Goal: Task Accomplishment & Management: Manage account settings

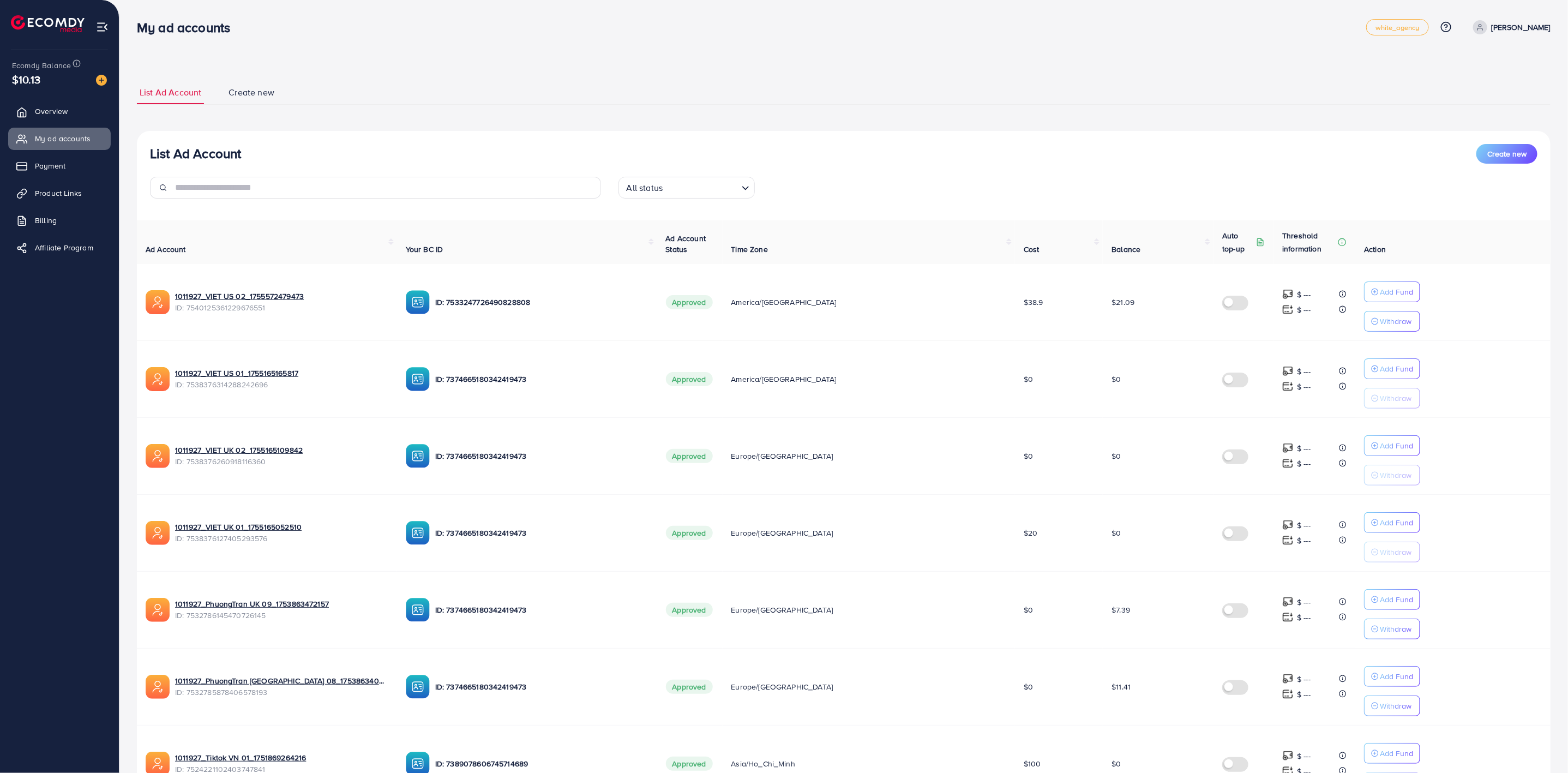
scroll to position [352, 0]
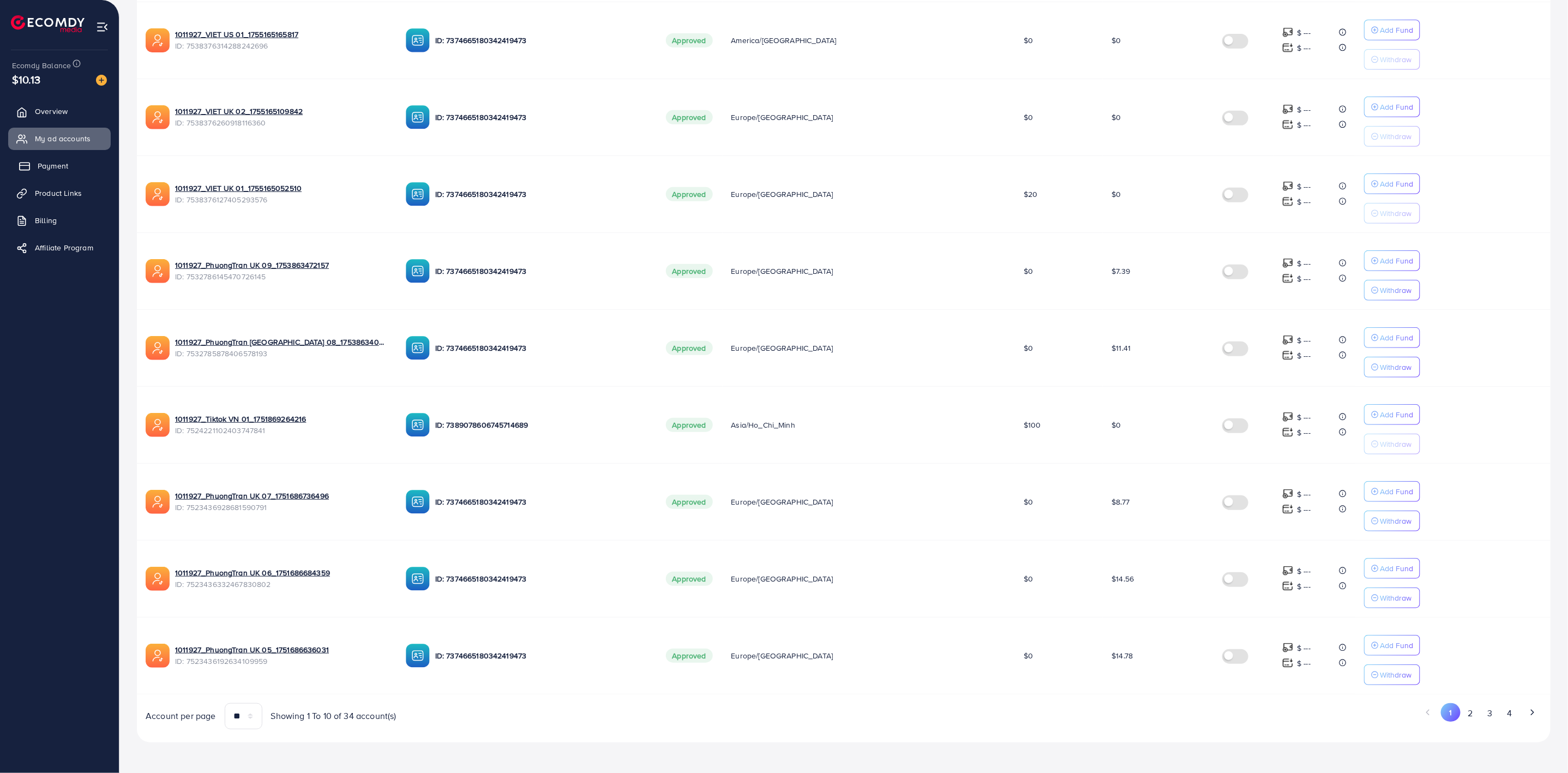
click at [65, 164] on span "Payment" at bounding box center [53, 165] width 31 height 11
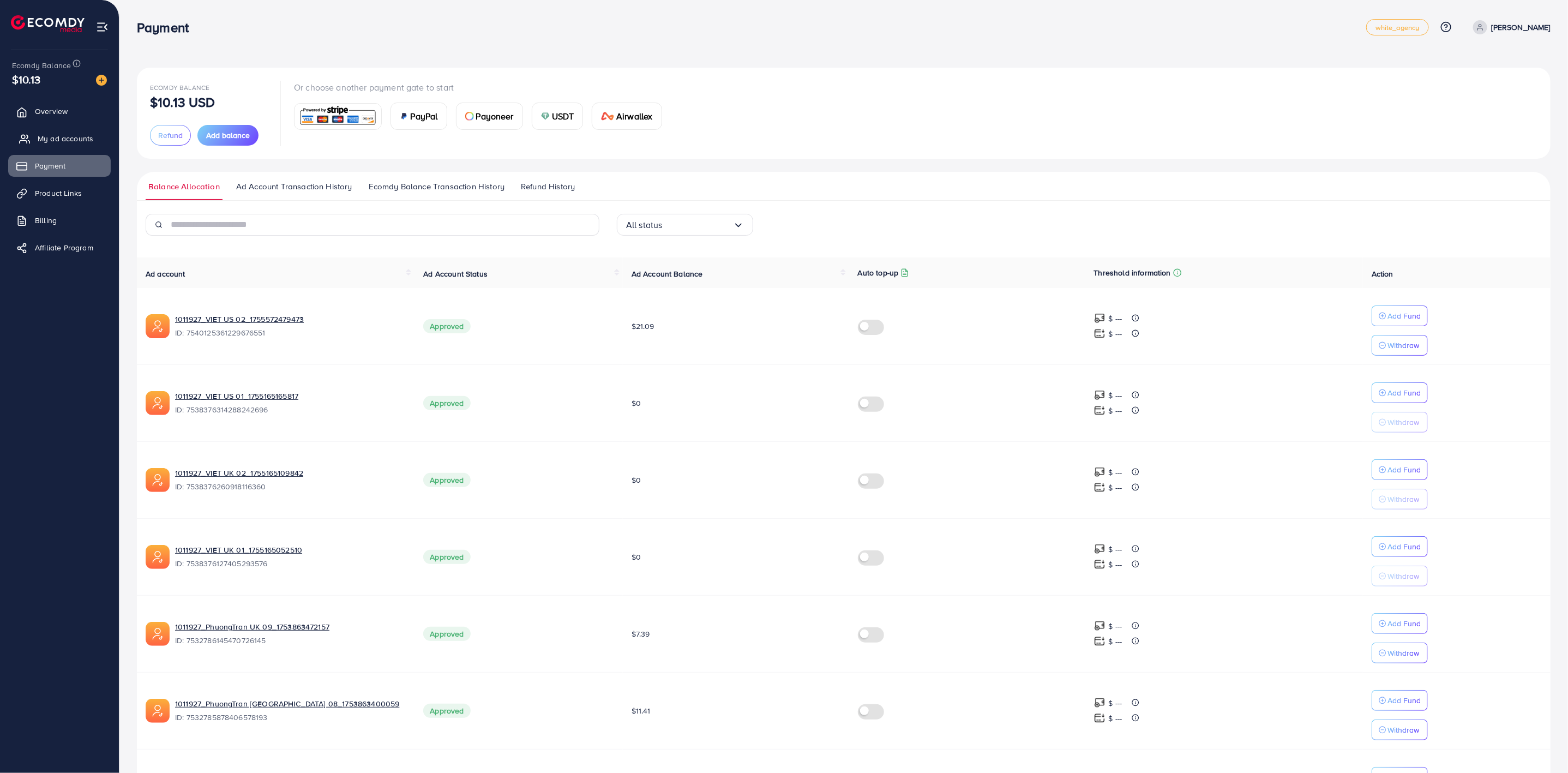
click at [64, 139] on span "My ad accounts" at bounding box center [65, 139] width 56 height 11
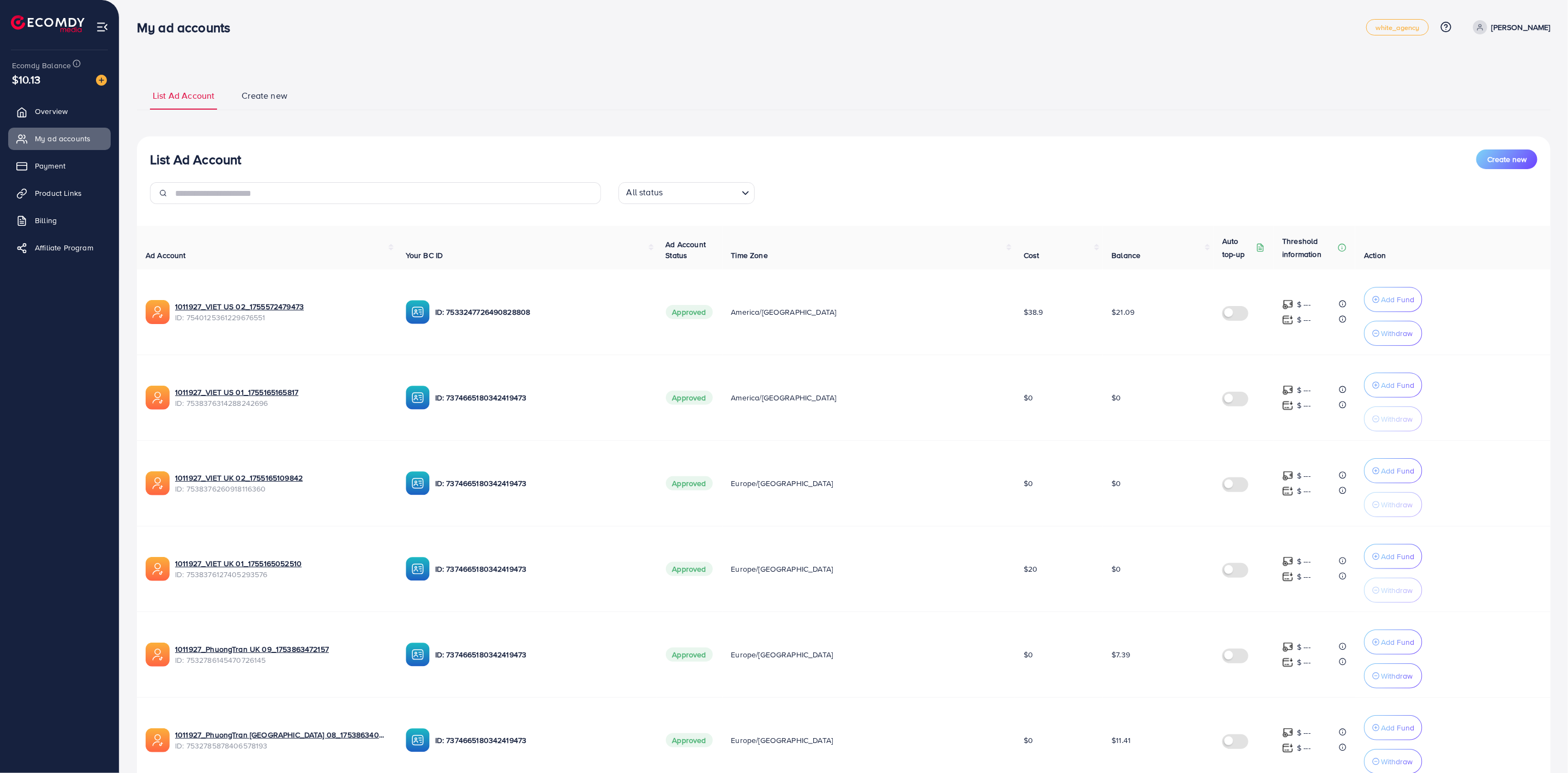
scroll to position [444, 0]
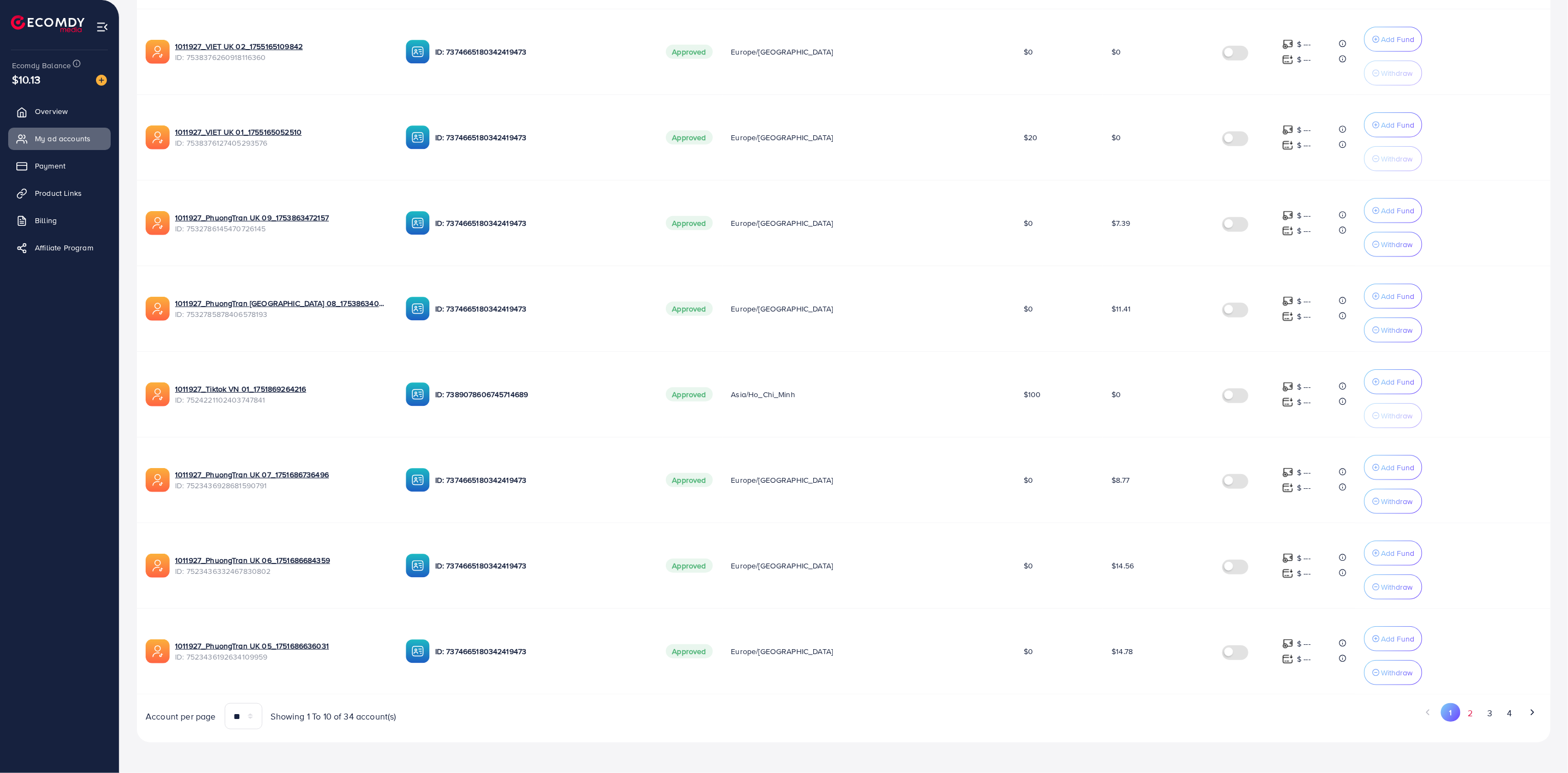
click at [1472, 721] on button "2" at bounding box center [1470, 713] width 20 height 20
click at [1492, 717] on button "3" at bounding box center [1490, 713] width 20 height 20
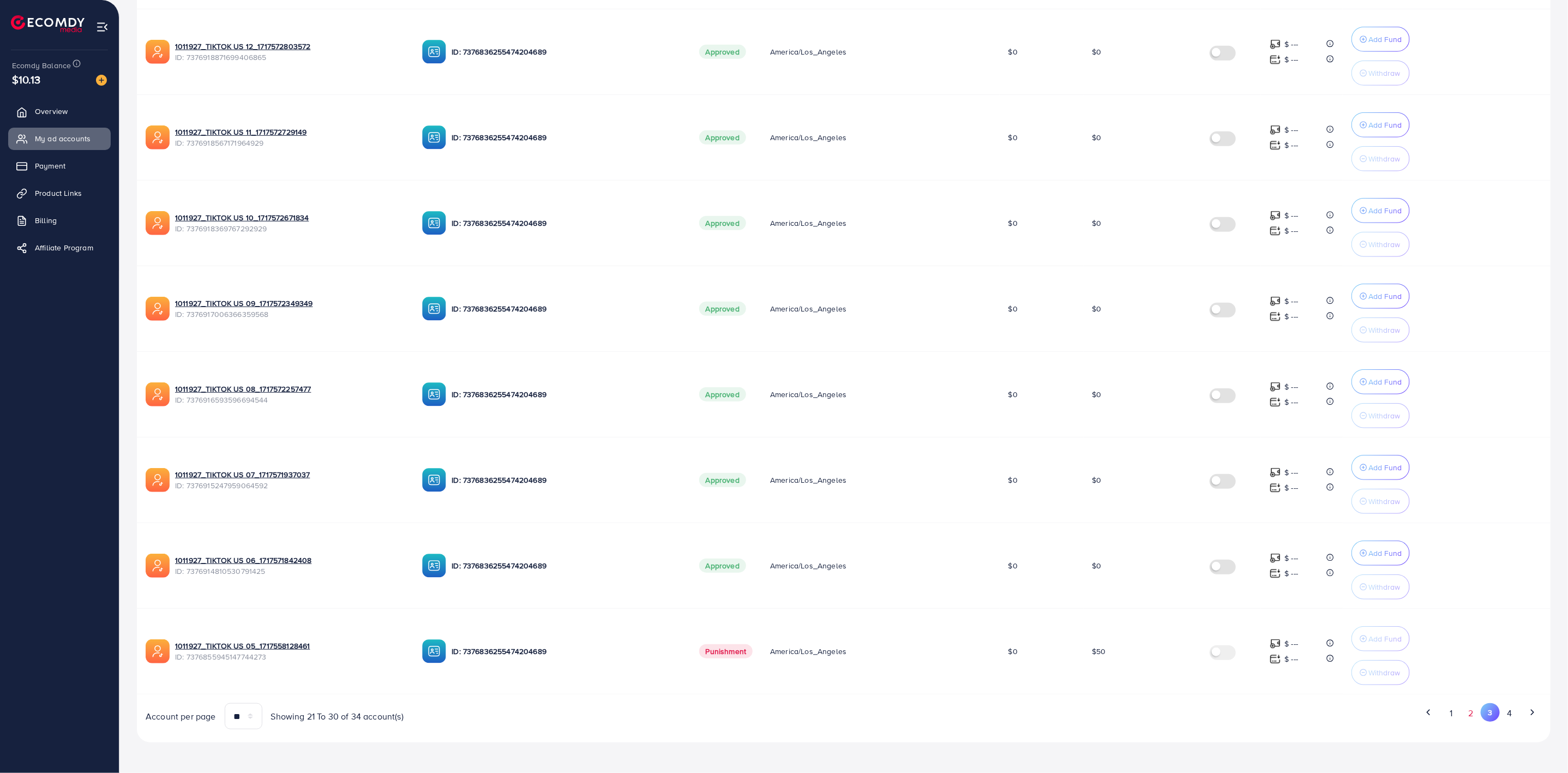
click at [1469, 716] on button "2" at bounding box center [1470, 713] width 20 height 20
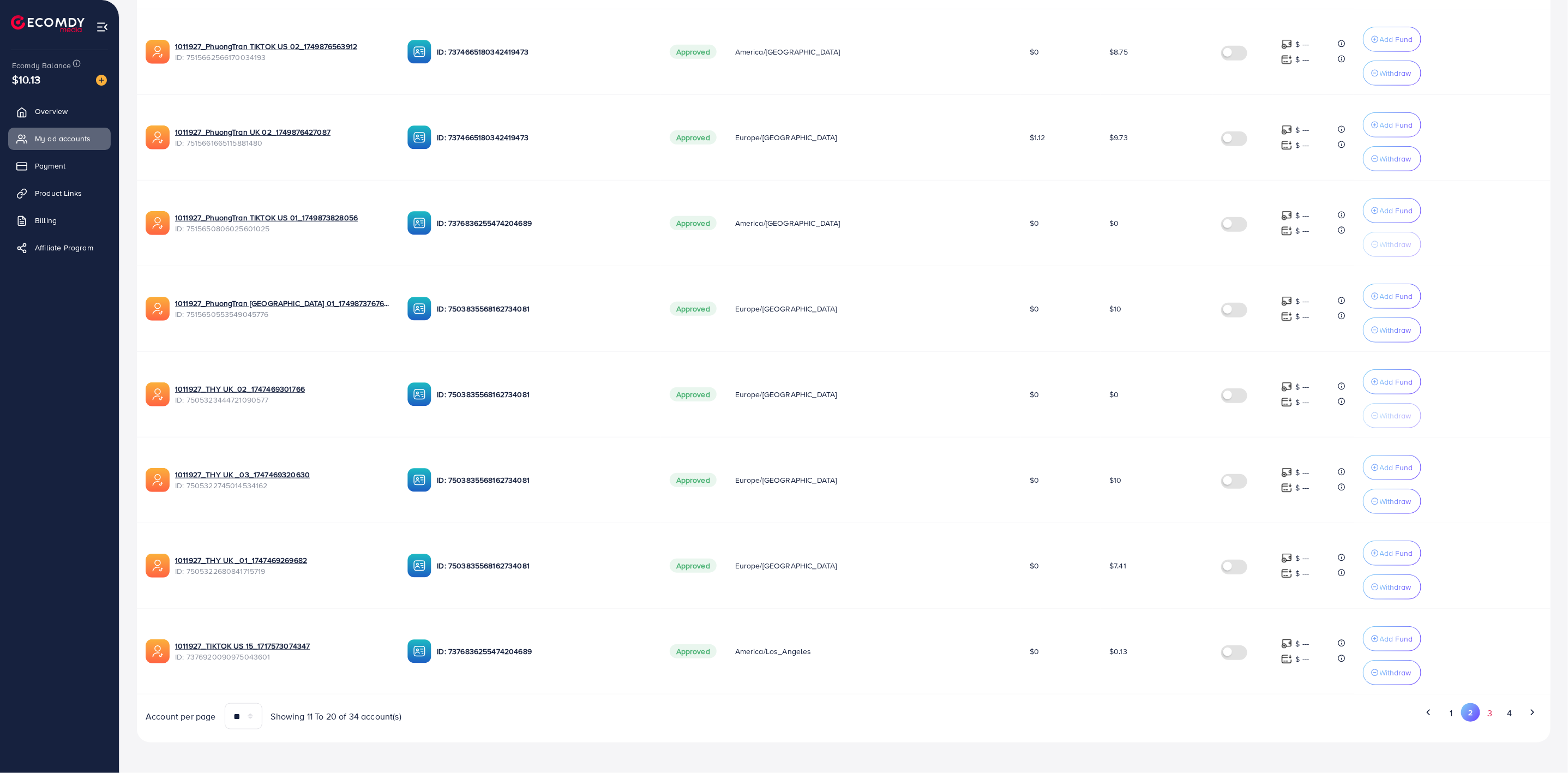
click at [1490, 715] on button "3" at bounding box center [1490, 713] width 20 height 20
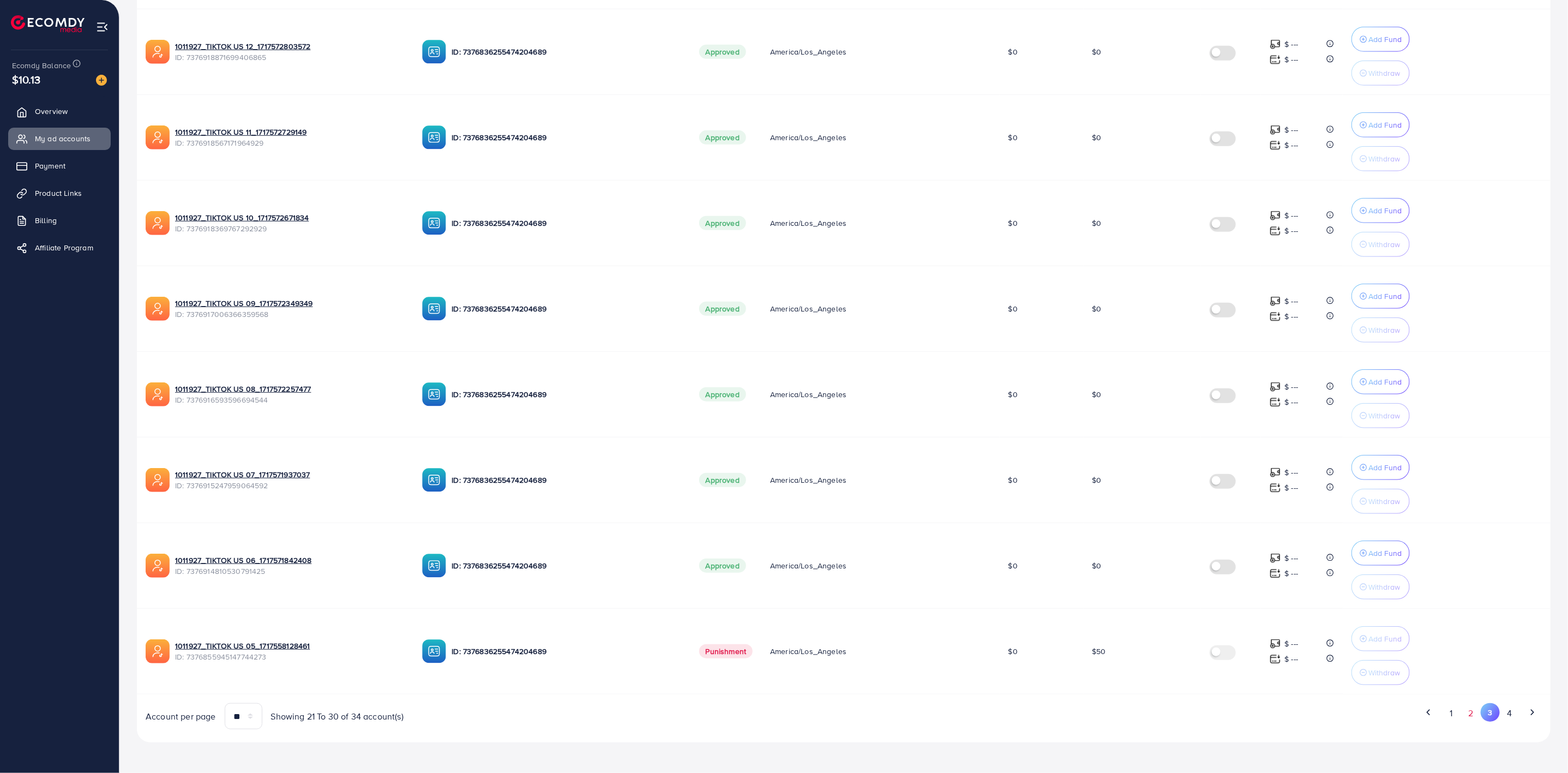
click at [1471, 722] on button "2" at bounding box center [1470, 713] width 20 height 20
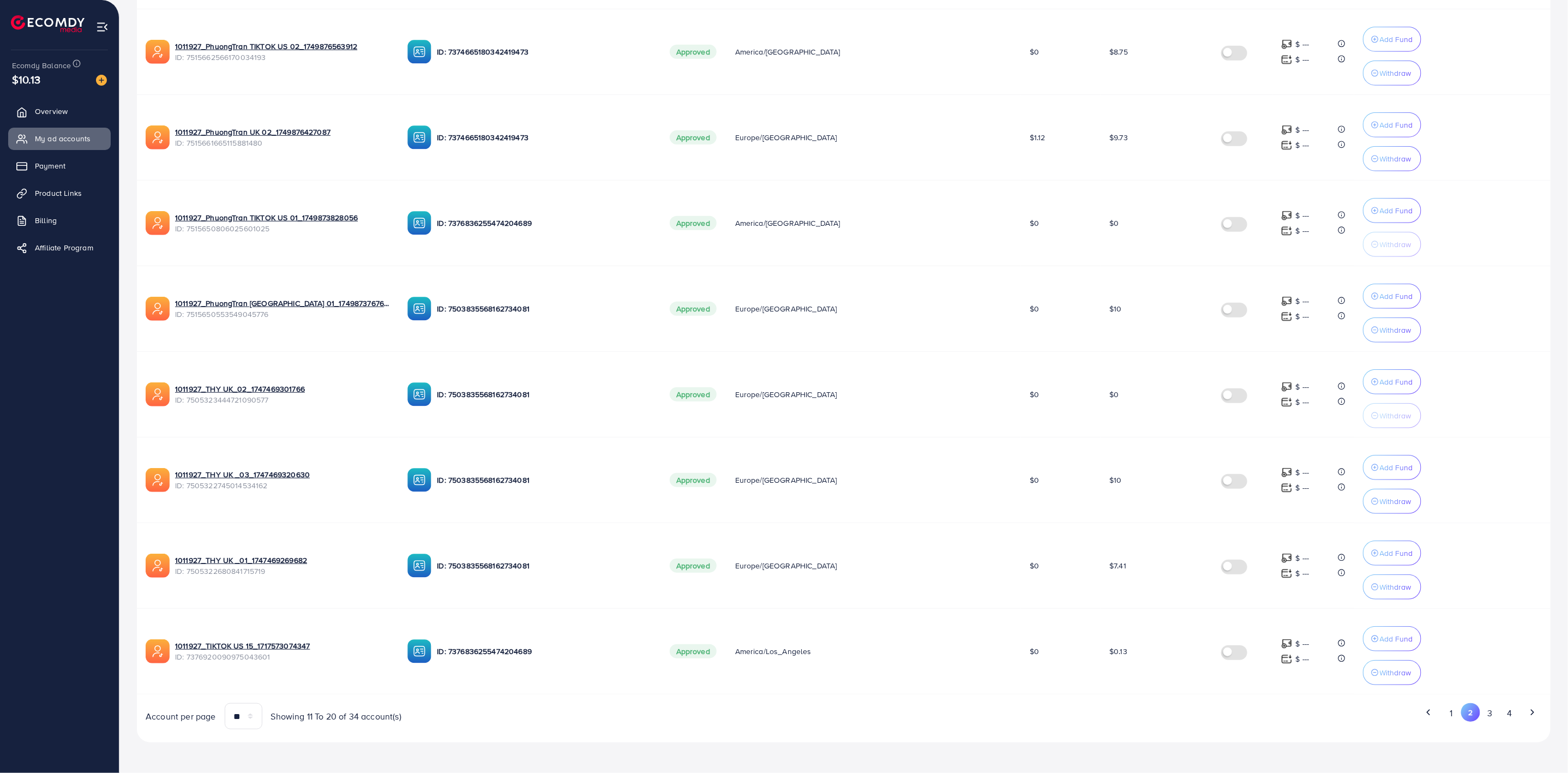
click at [1494, 715] on button "3" at bounding box center [1490, 713] width 20 height 20
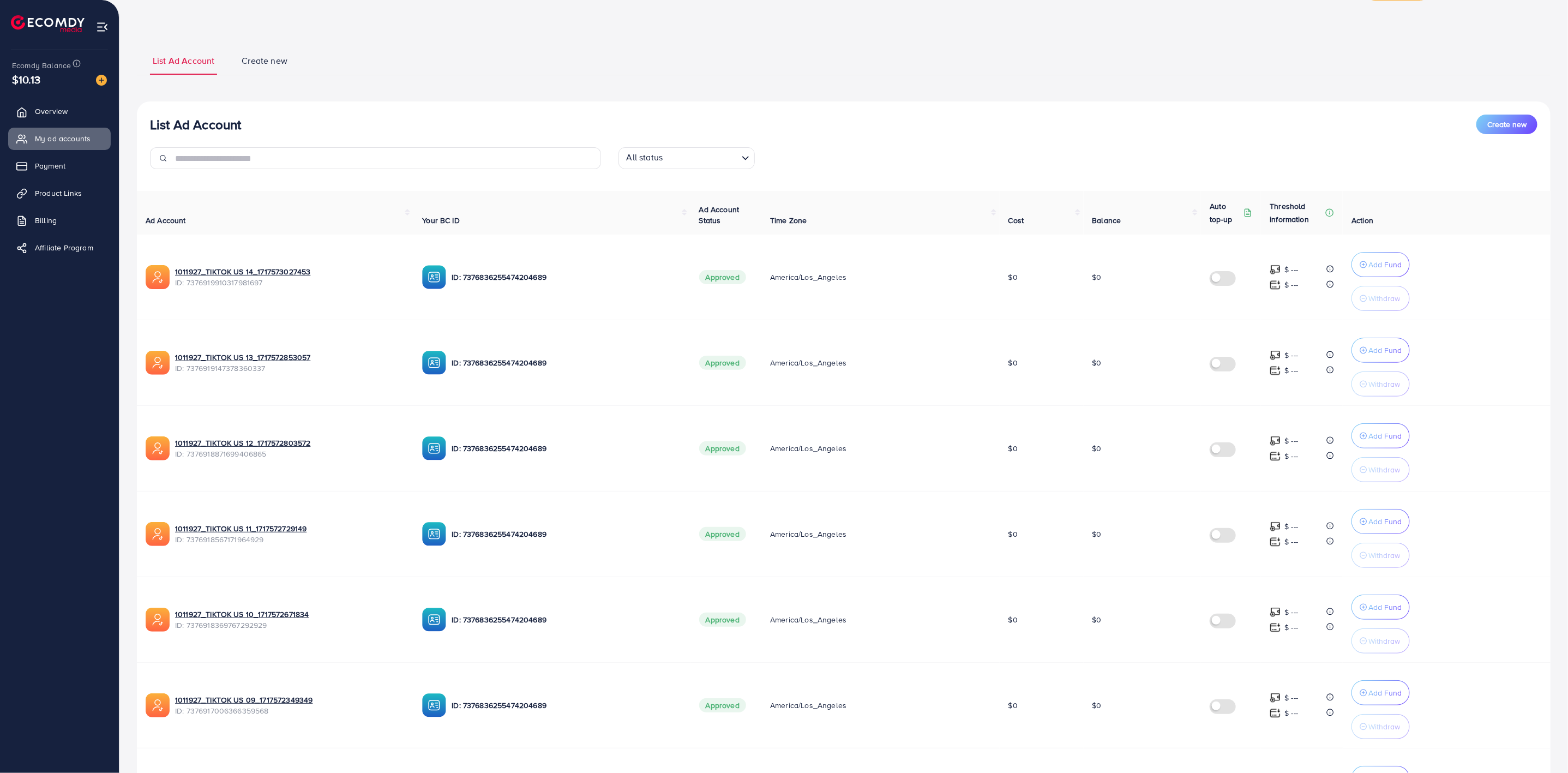
scroll to position [0, 0]
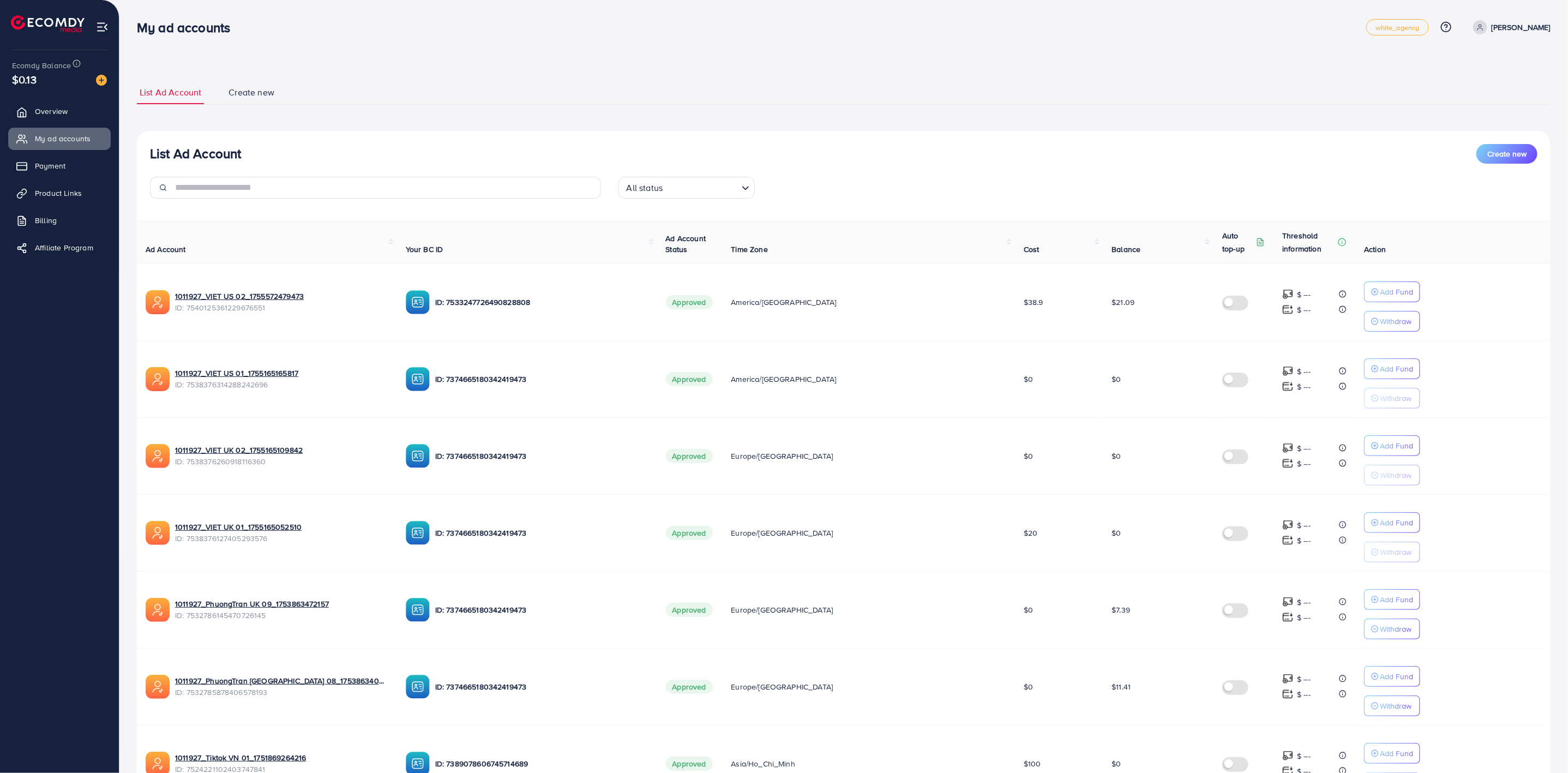
scroll to position [352, 0]
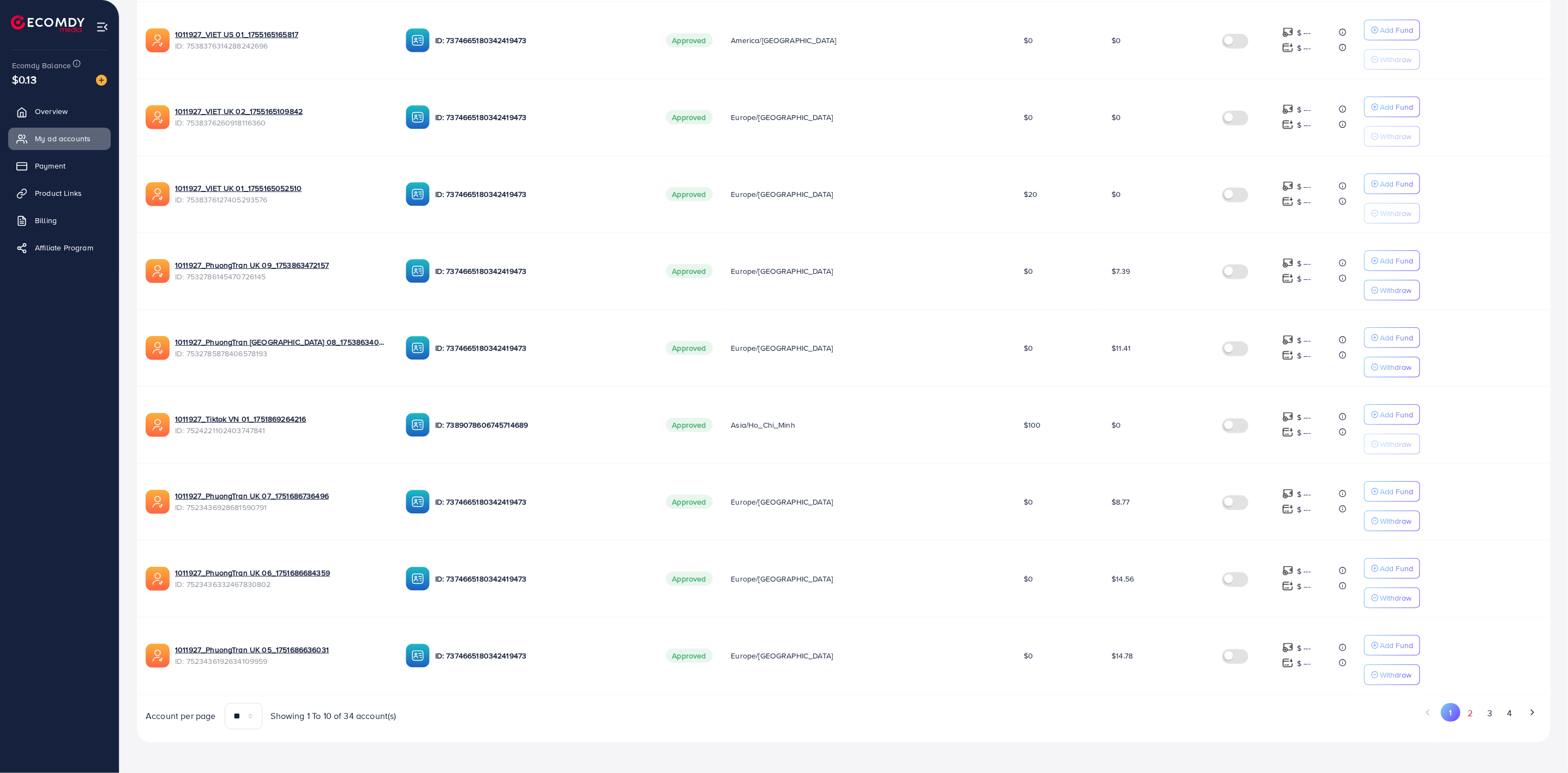
click at [1477, 712] on button "2" at bounding box center [1470, 713] width 20 height 20
click at [1495, 718] on button "3" at bounding box center [1490, 713] width 20 height 20
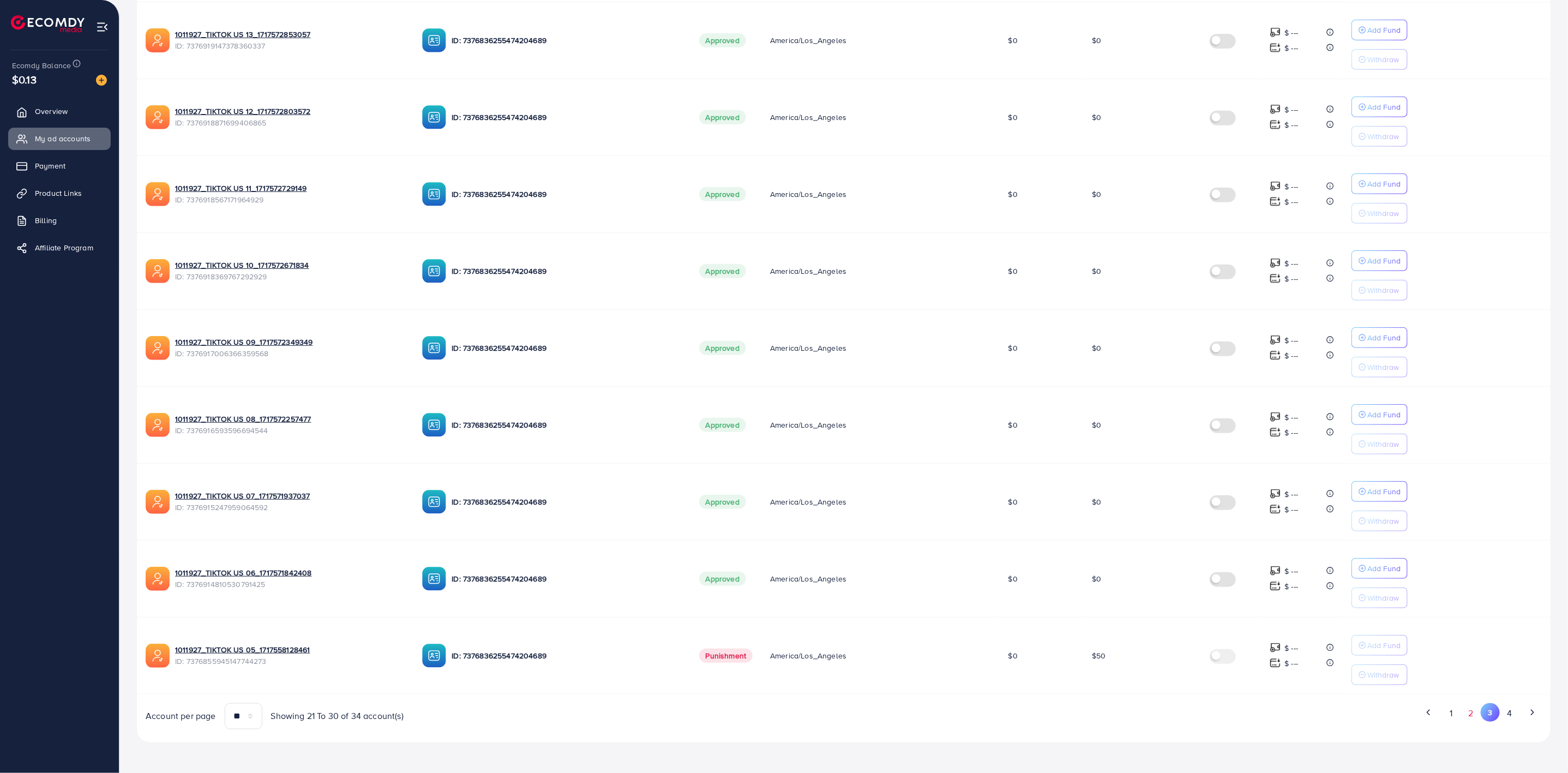
click at [1472, 720] on button "2" at bounding box center [1470, 713] width 20 height 20
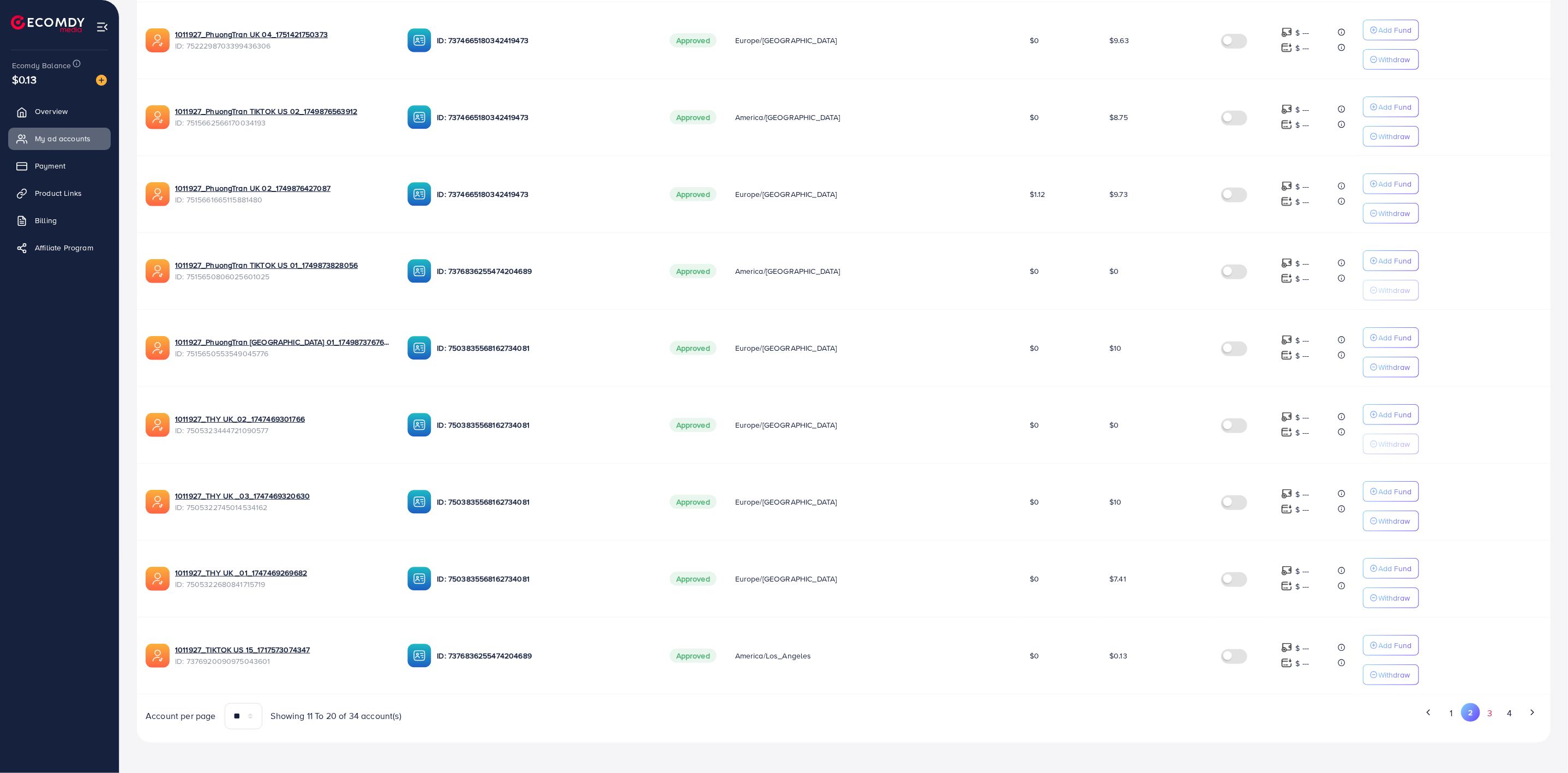
click at [1483, 715] on button "3" at bounding box center [1490, 713] width 20 height 20
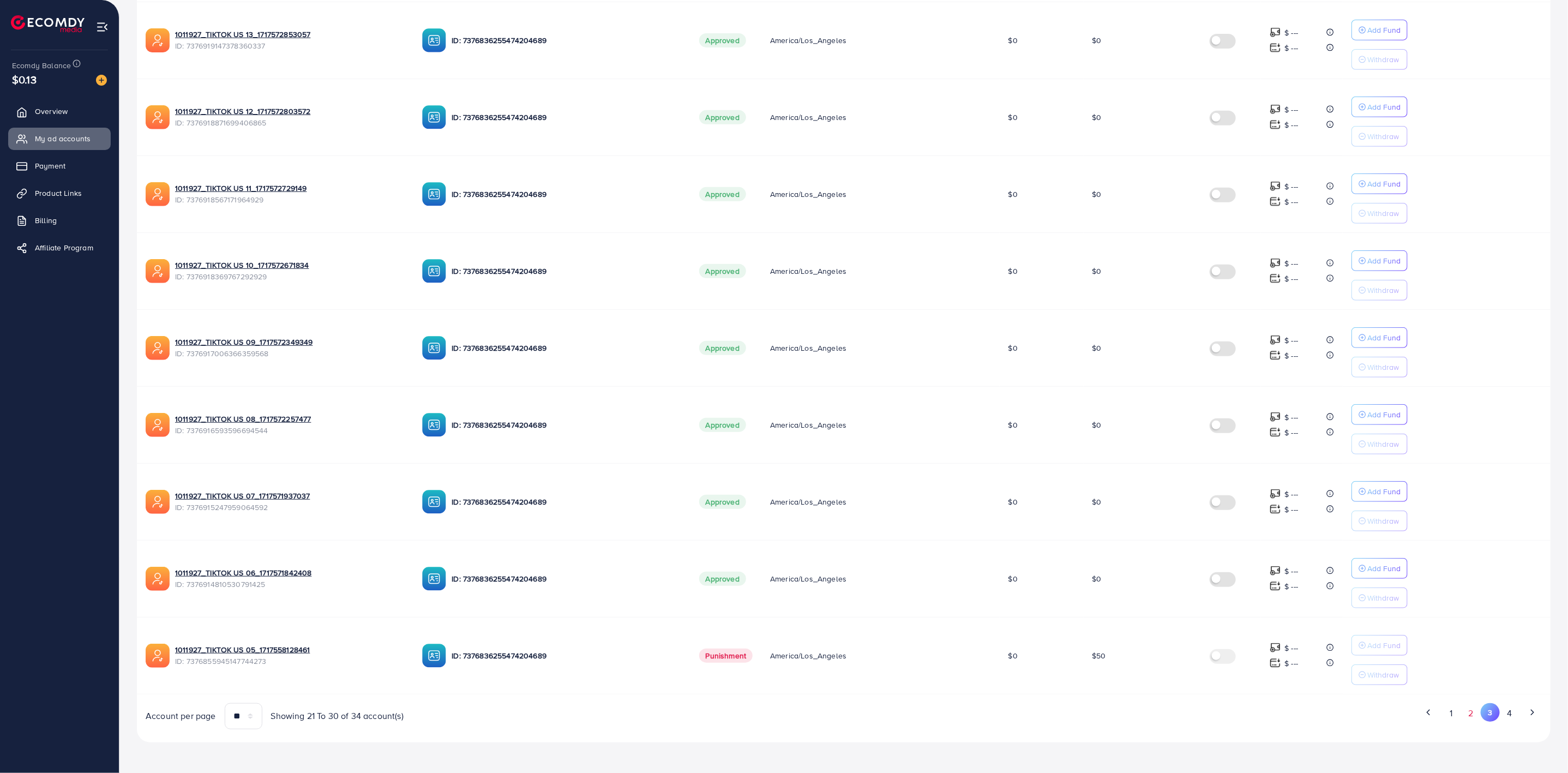
click at [1471, 720] on button "2" at bounding box center [1470, 713] width 20 height 20
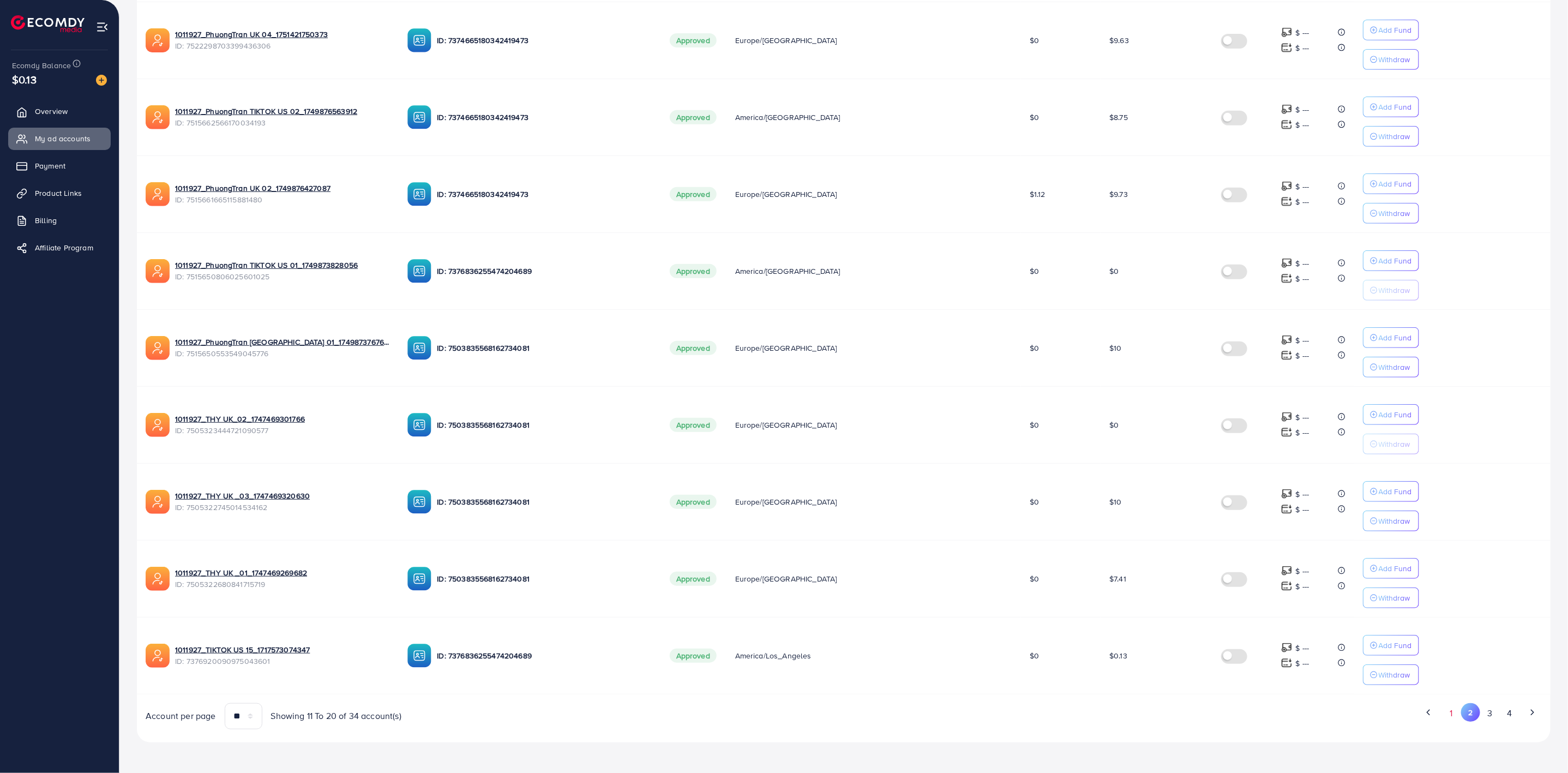
click at [1446, 712] on button "1" at bounding box center [1450, 713] width 19 height 20
click at [1470, 713] on button "2" at bounding box center [1470, 713] width 20 height 20
click at [1491, 713] on button "3" at bounding box center [1490, 713] width 20 height 20
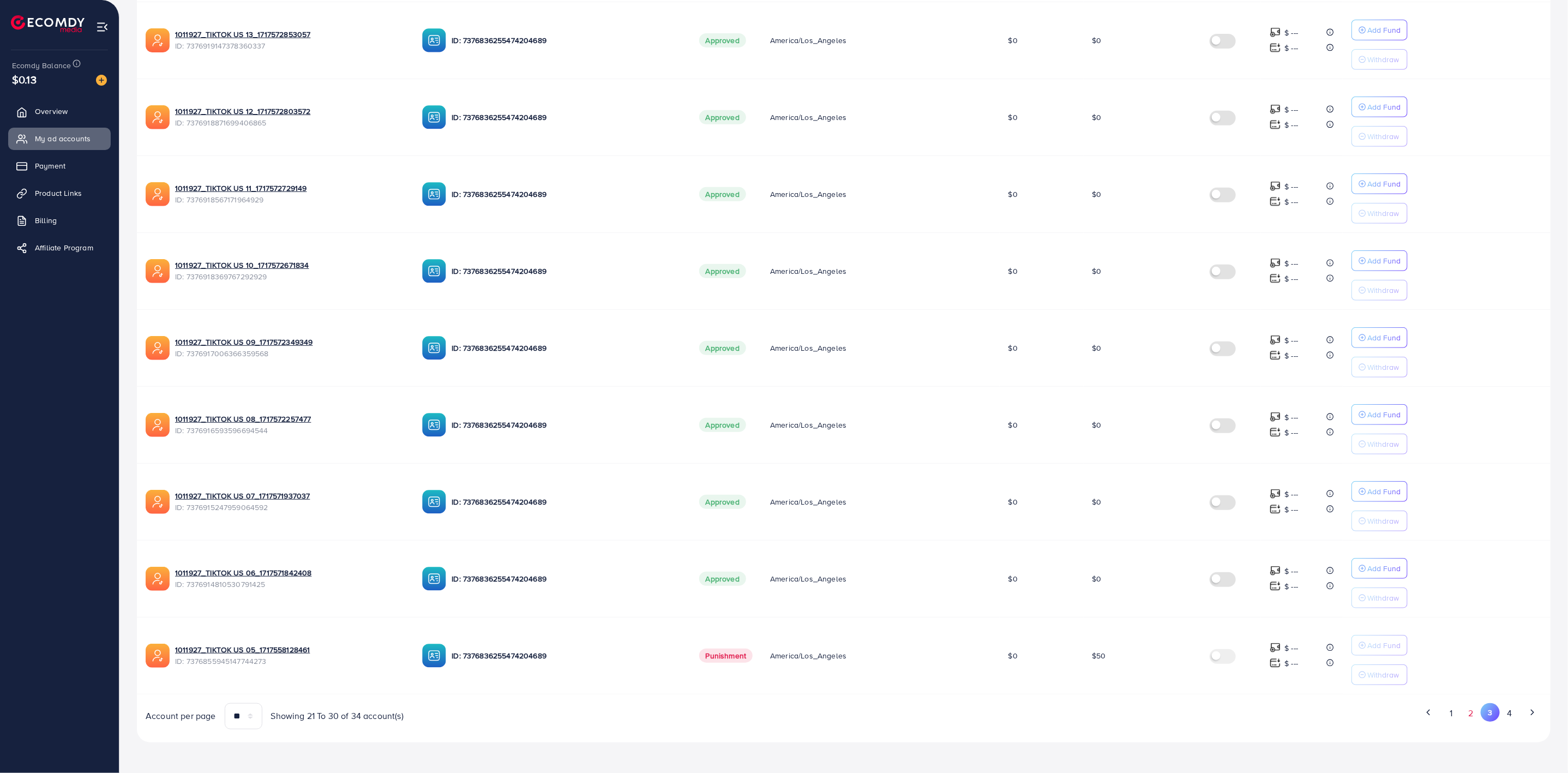
click at [1472, 714] on button "2" at bounding box center [1470, 713] width 20 height 20
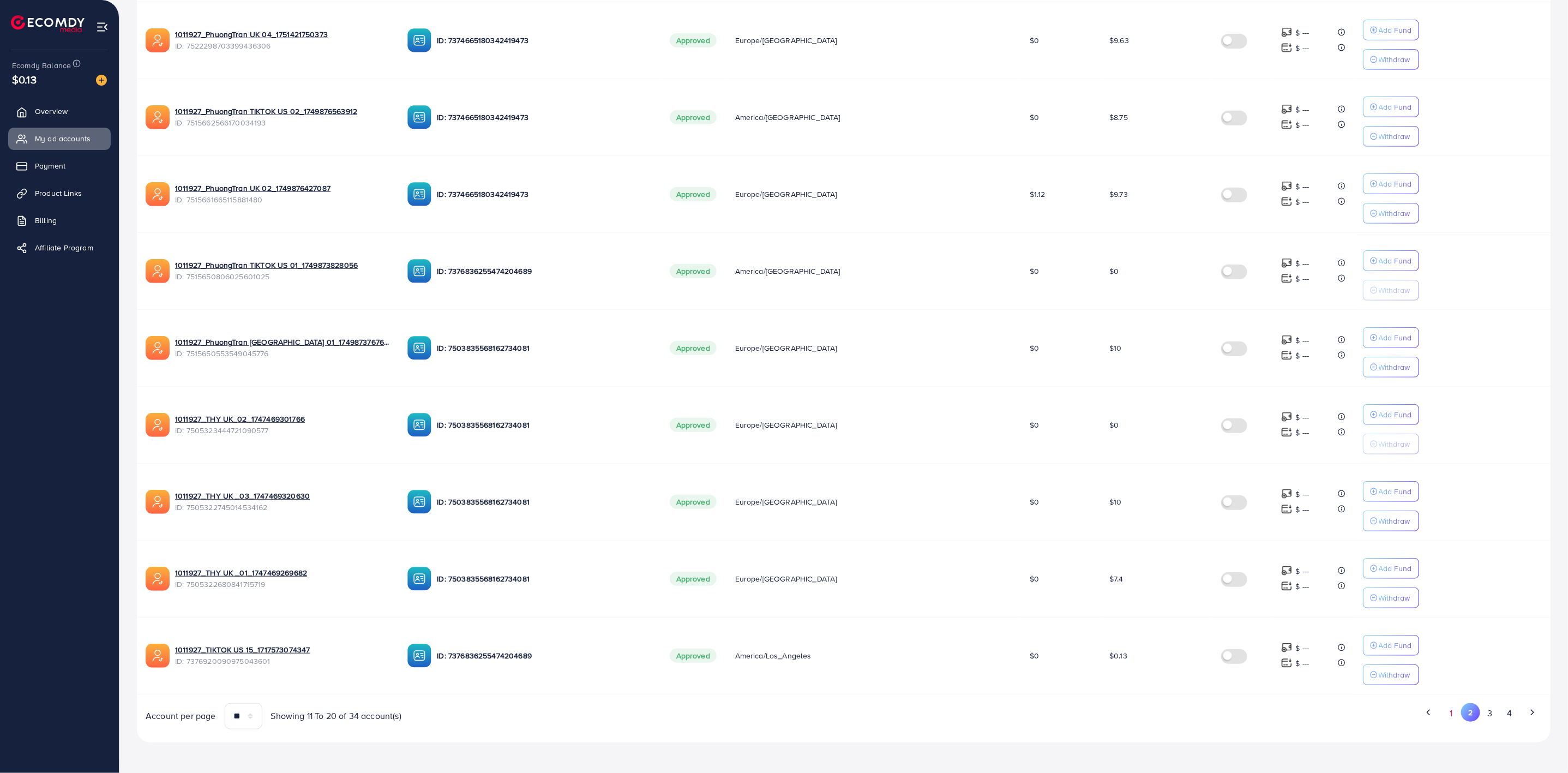
click at [1455, 722] on button "1" at bounding box center [1450, 713] width 19 height 20
click at [1476, 713] on button "2" at bounding box center [1470, 713] width 20 height 20
click at [1452, 712] on button "1" at bounding box center [1450, 713] width 19 height 20
click at [1468, 718] on button "2" at bounding box center [1470, 713] width 20 height 20
click at [1490, 715] on button "3" at bounding box center [1490, 713] width 20 height 20
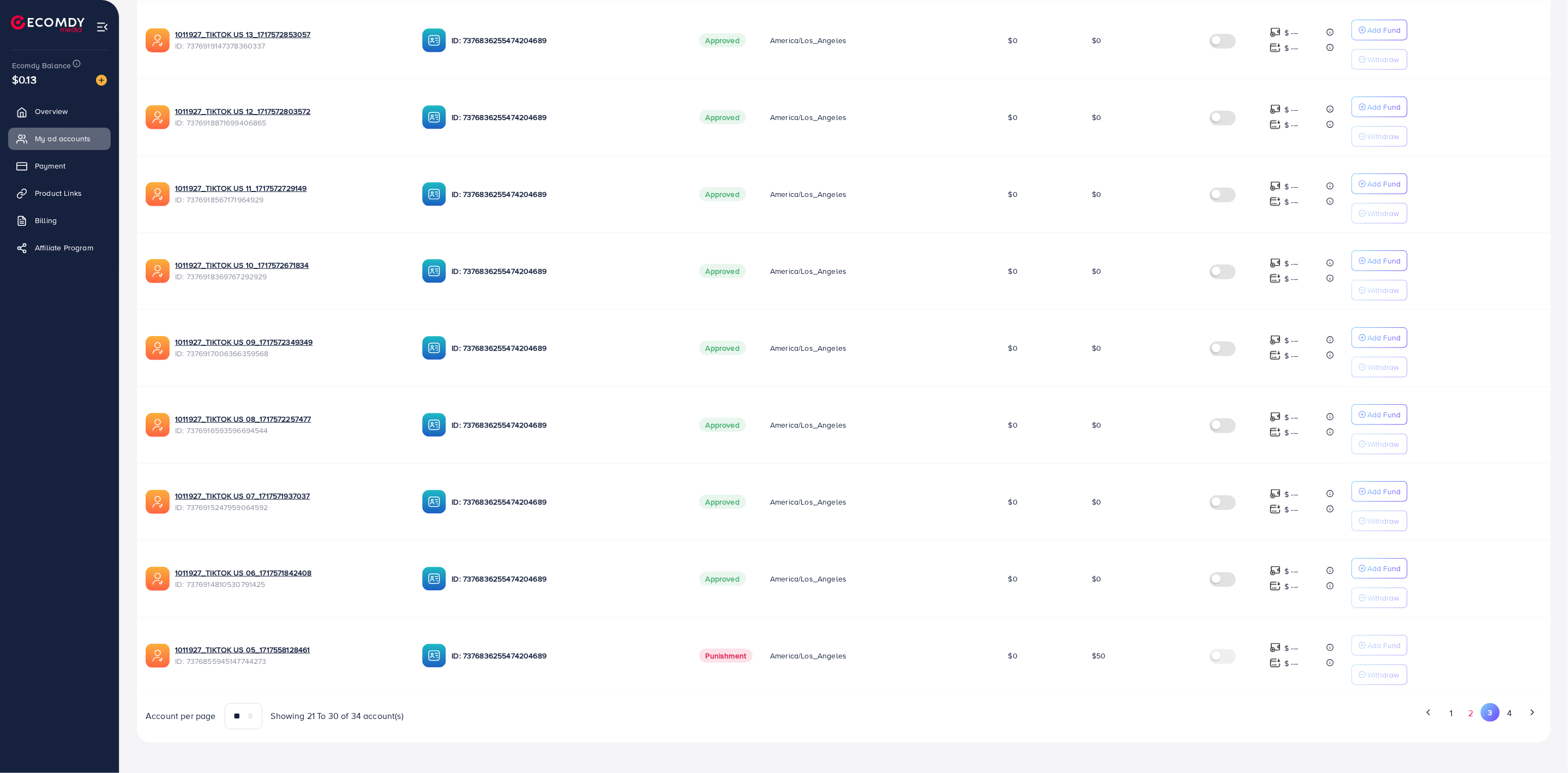
click at [1472, 717] on button "2" at bounding box center [1470, 713] width 20 height 20
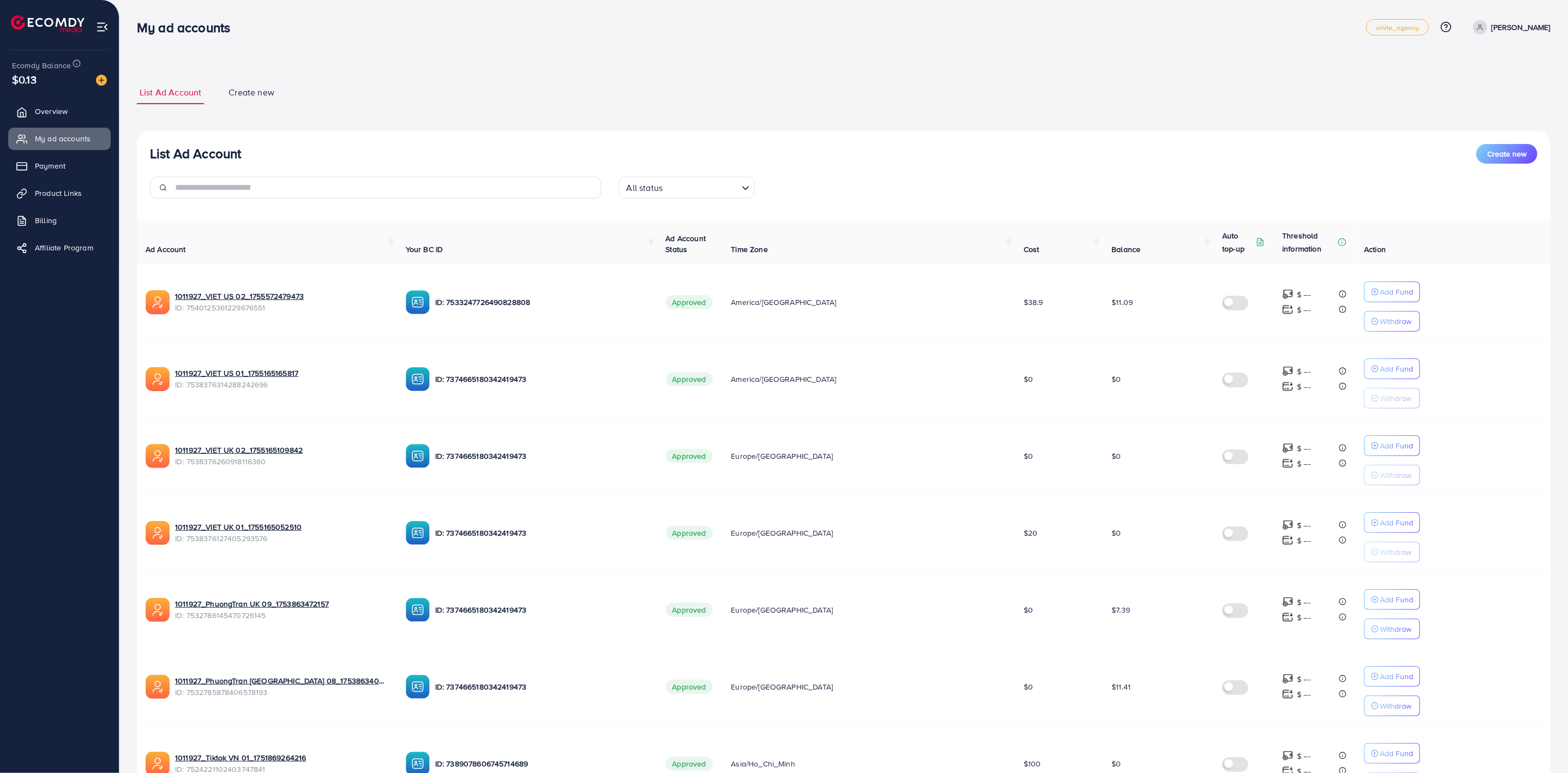
scroll to position [352, 0]
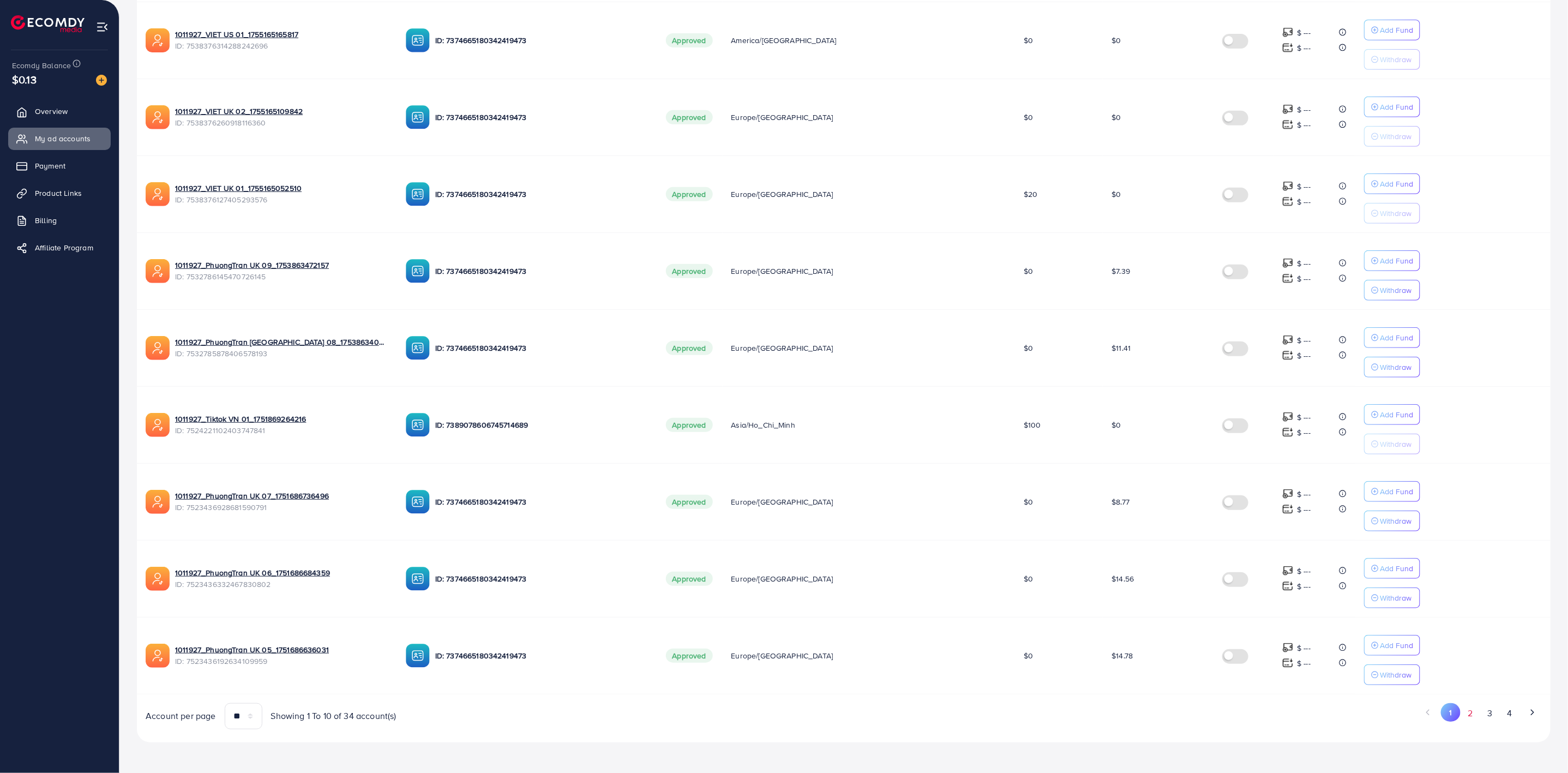
click at [1475, 717] on button "2" at bounding box center [1470, 713] width 20 height 20
click at [1494, 722] on button "3" at bounding box center [1490, 713] width 20 height 20
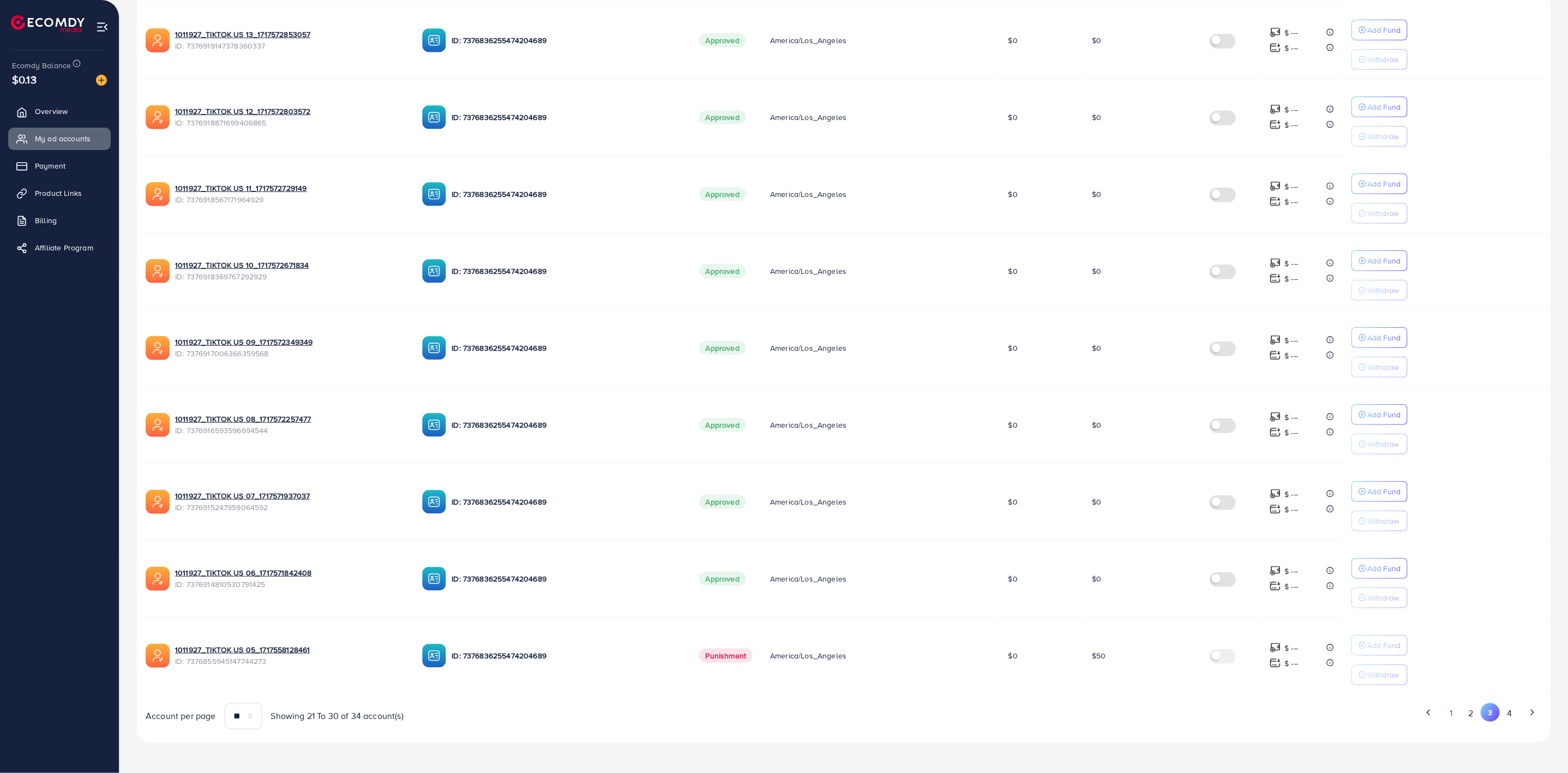
click at [1445, 717] on button "1" at bounding box center [1450, 713] width 19 height 20
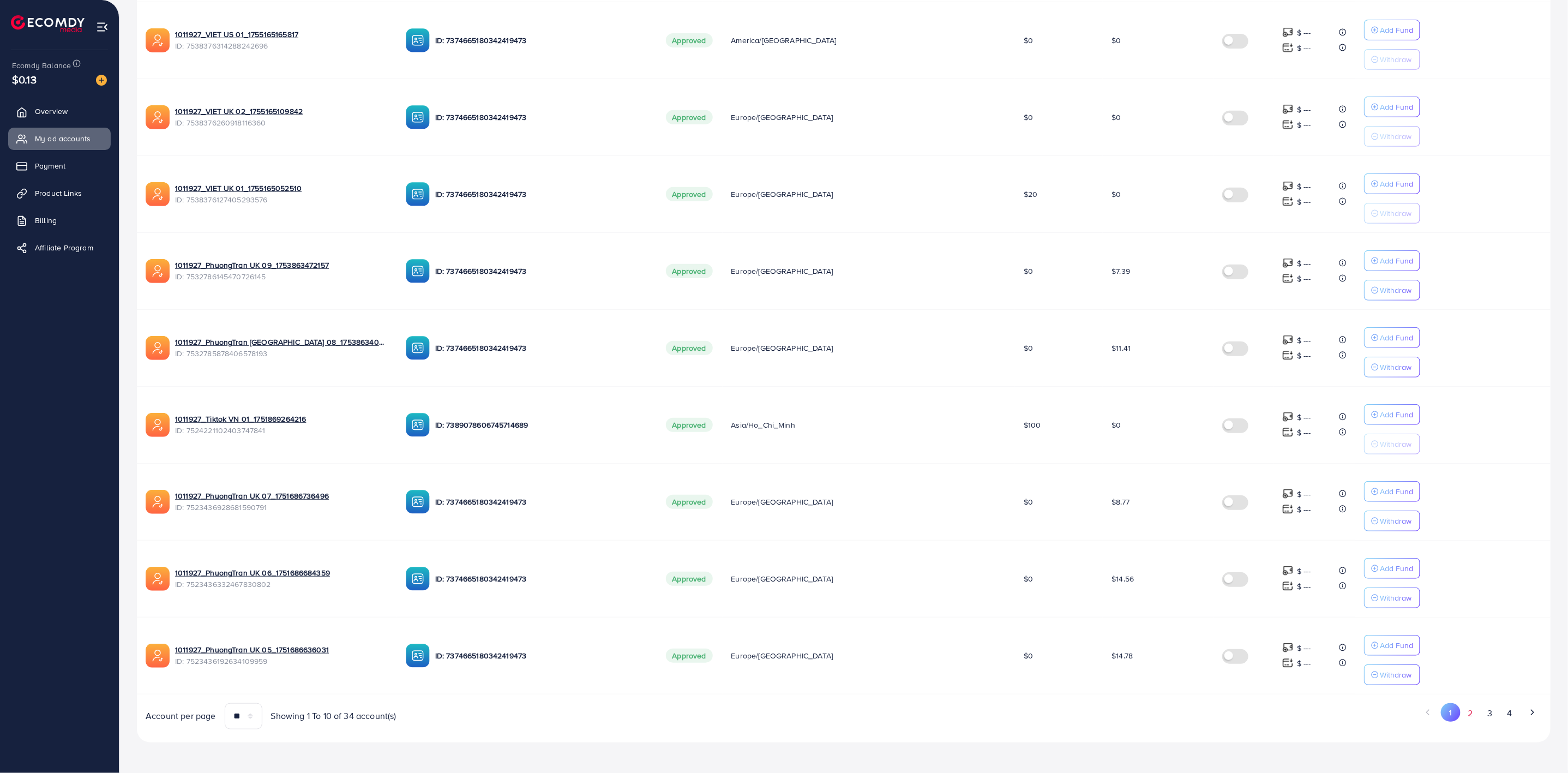
click at [1472, 717] on button "2" at bounding box center [1470, 713] width 20 height 20
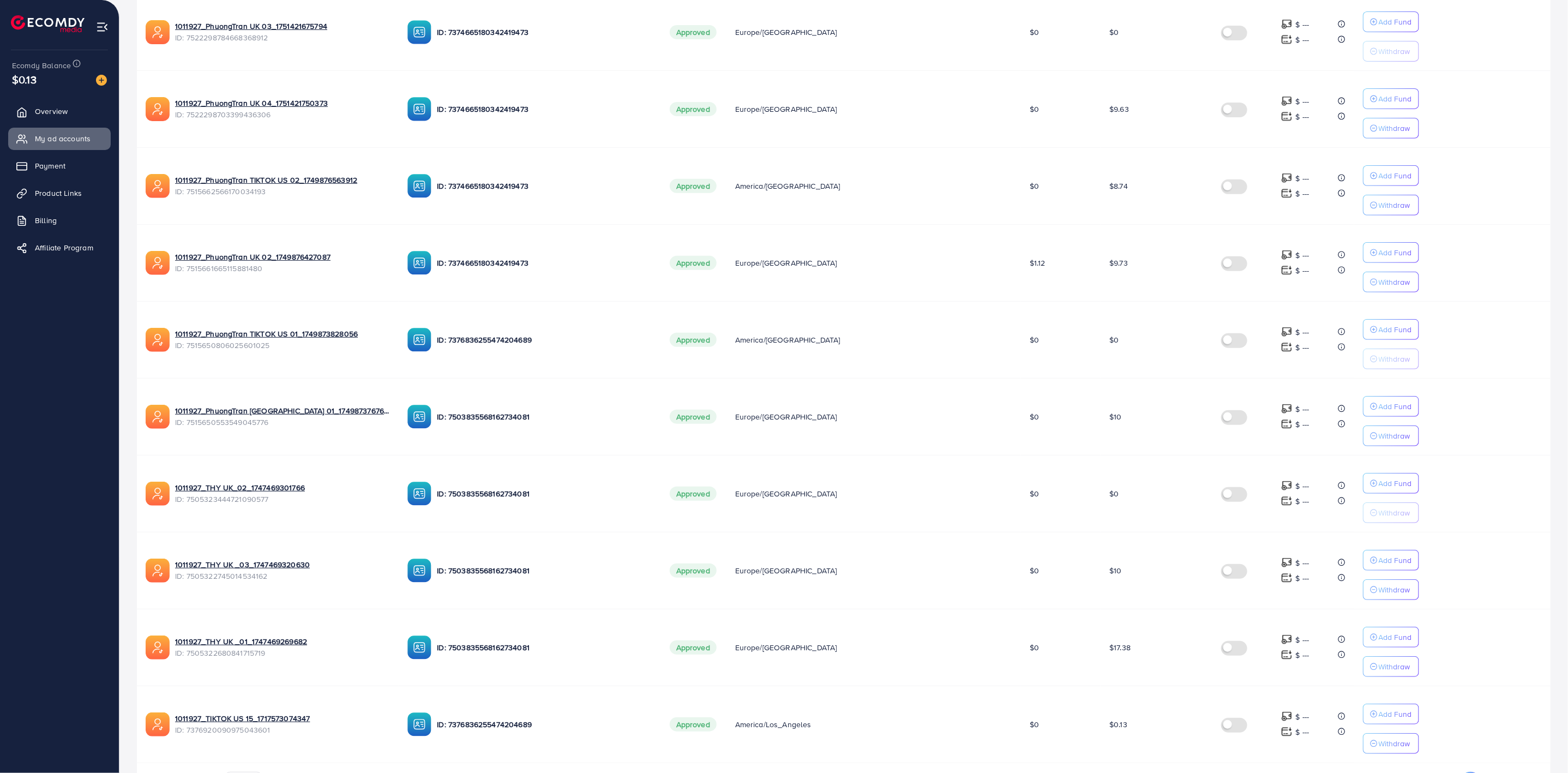
scroll to position [107, 0]
